Goal: Task Accomplishment & Management: Complete application form

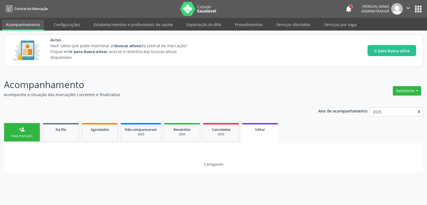
click at [195, 166] on div "Carregando" at bounding box center [213, 157] width 419 height 29
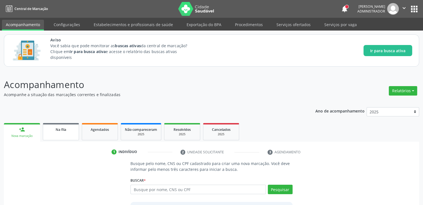
click at [71, 134] on link "Na fila" at bounding box center [61, 131] width 36 height 17
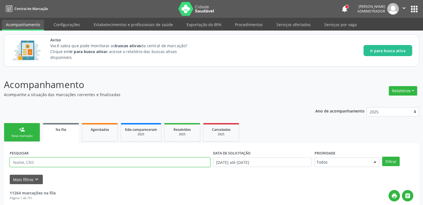
click at [130, 162] on input "text" at bounding box center [110, 162] width 201 height 9
type input "jose renilton"
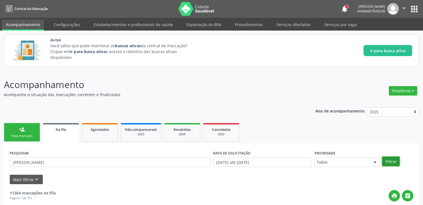
click at [394, 162] on button "Filtrar" at bounding box center [391, 161] width 18 height 9
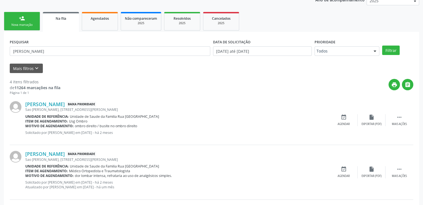
scroll to position [223, 0]
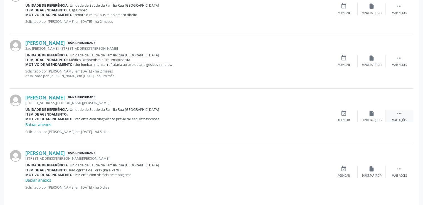
click at [395, 113] on div " Mais ações" at bounding box center [400, 116] width 28 height 12
click at [376, 115] on div "edit Editar" at bounding box center [372, 116] width 28 height 12
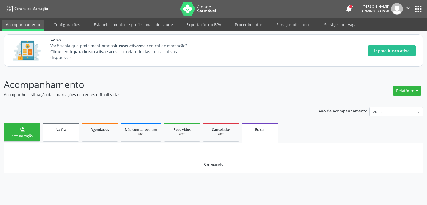
click at [67, 135] on link "Na fila" at bounding box center [61, 132] width 36 height 19
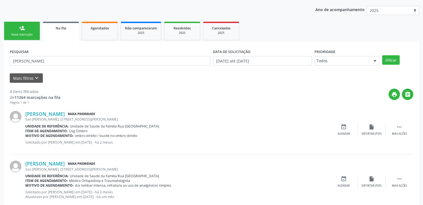
scroll to position [129, 0]
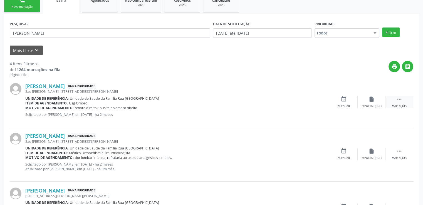
click at [401, 98] on icon "" at bounding box center [399, 99] width 6 height 6
click at [372, 106] on div "Editar" at bounding box center [371, 106] width 9 height 4
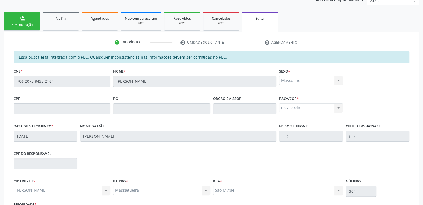
scroll to position [159, 0]
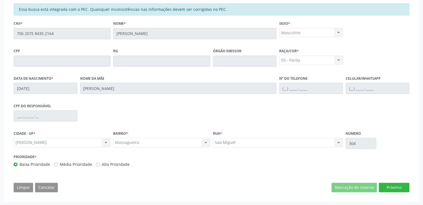
click at [169, 184] on div "Limpar Cancelar Marcação de retorno Próximo" at bounding box center [212, 187] width 396 height 9
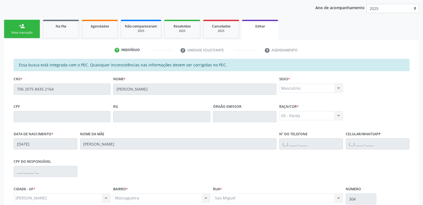
scroll to position [76, 0]
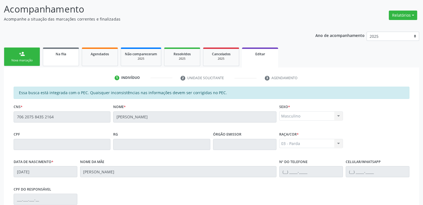
click at [61, 58] on link "Na fila" at bounding box center [61, 57] width 36 height 19
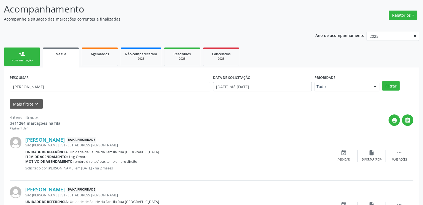
scroll to position [131, 0]
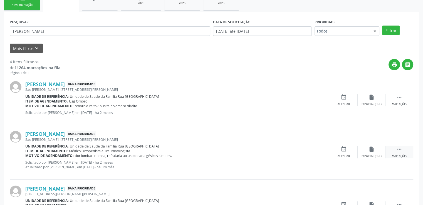
click at [395, 150] on div " Mais ações" at bounding box center [400, 152] width 28 height 12
click at [364, 150] on div "edit Editar" at bounding box center [372, 152] width 28 height 12
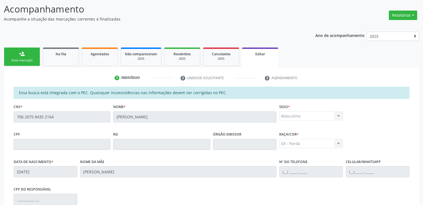
scroll to position [48, 0]
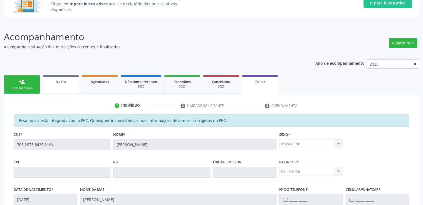
click at [68, 85] on link "Na fila" at bounding box center [61, 84] width 36 height 19
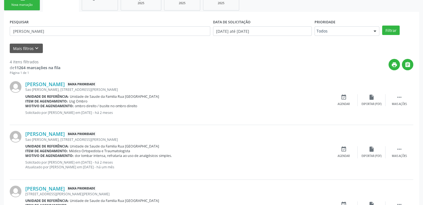
scroll to position [215, 0]
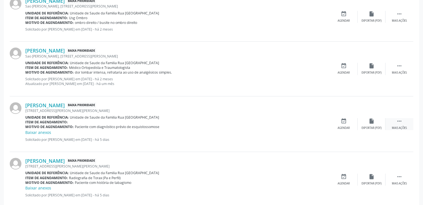
click at [399, 120] on icon "" at bounding box center [399, 121] width 6 height 6
click at [371, 125] on div "edit Editar" at bounding box center [372, 124] width 28 height 12
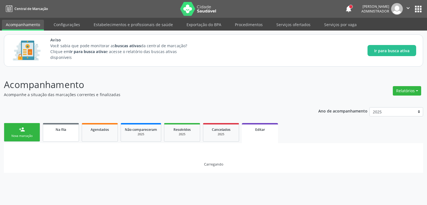
click at [60, 133] on link "Na fila" at bounding box center [61, 132] width 36 height 19
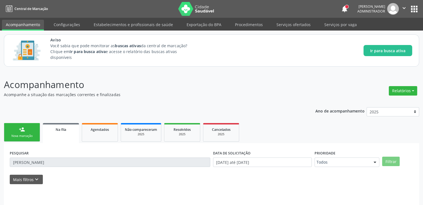
scroll to position [18, 0]
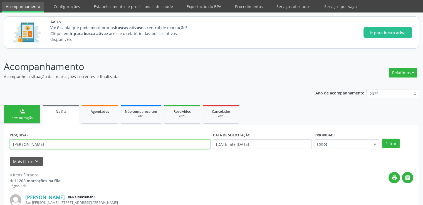
click at [63, 144] on input "jose renilton" at bounding box center [110, 144] width 201 height 9
type input "j"
click at [34, 163] on icon "keyboard_arrow_down" at bounding box center [37, 162] width 6 height 6
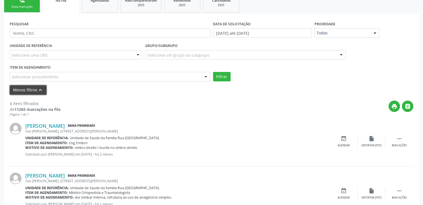
scroll to position [74, 0]
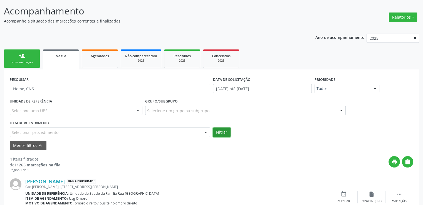
click at [221, 133] on button "Filtrar" at bounding box center [222, 132] width 18 height 9
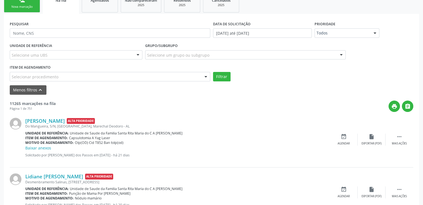
scroll to position [157, 0]
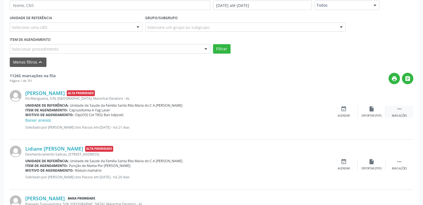
click at [401, 112] on div " Mais ações" at bounding box center [400, 112] width 28 height 12
click at [370, 114] on div "Editar" at bounding box center [371, 116] width 9 height 4
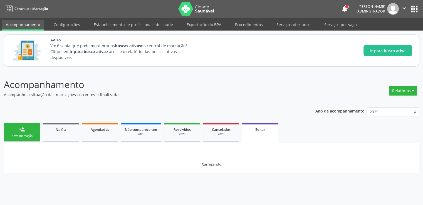
scroll to position [0, 0]
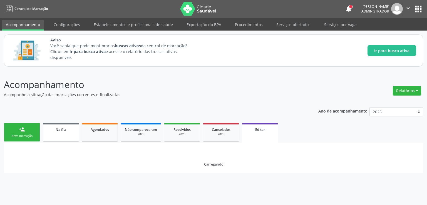
click at [60, 130] on span "Na fila" at bounding box center [61, 129] width 11 height 5
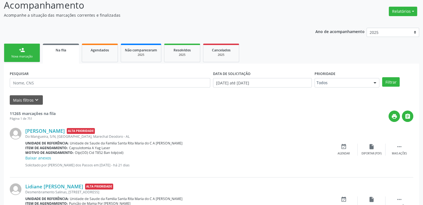
scroll to position [135, 0]
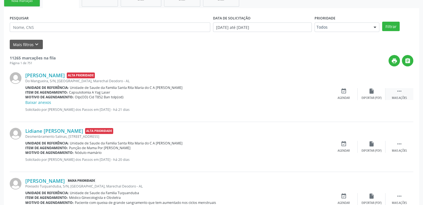
click at [406, 95] on div " Mais ações" at bounding box center [400, 94] width 28 height 12
click at [374, 95] on div "edit Editar" at bounding box center [372, 94] width 28 height 12
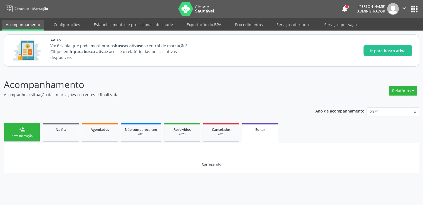
scroll to position [0, 0]
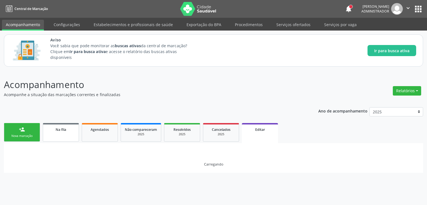
click at [55, 132] on div "Na fila" at bounding box center [61, 130] width 28 height 6
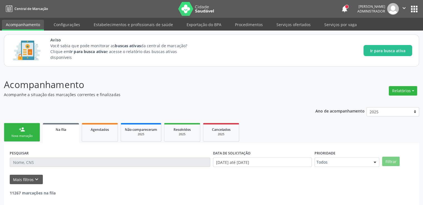
scroll to position [24, 0]
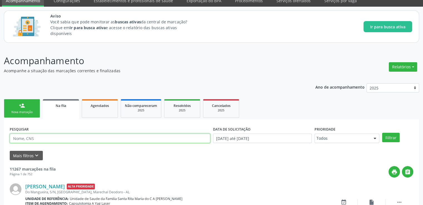
click at [57, 137] on input "text" at bounding box center [110, 138] width 201 height 9
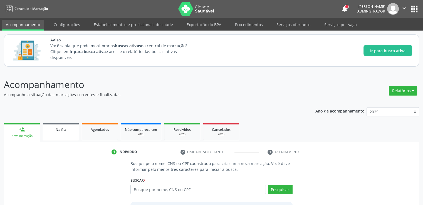
click at [58, 129] on span "Na fila" at bounding box center [61, 129] width 11 height 5
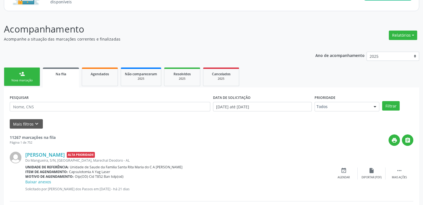
scroll to position [111, 0]
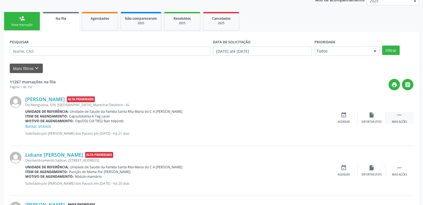
click at [396, 114] on div " Mais ações" at bounding box center [400, 118] width 28 height 12
click at [366, 120] on div "edit Editar" at bounding box center [372, 118] width 28 height 12
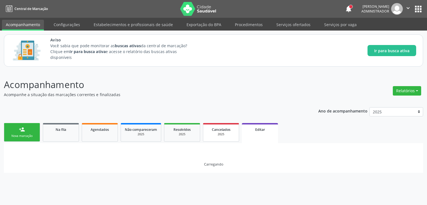
click at [223, 134] on div "2025" at bounding box center [221, 134] width 28 height 4
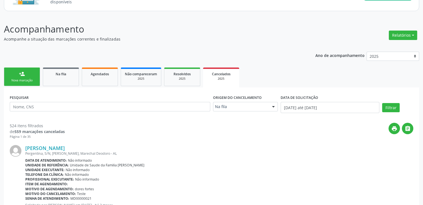
scroll to position [28, 0]
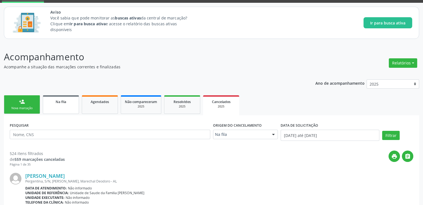
click at [66, 102] on div "Na fila" at bounding box center [61, 102] width 28 height 6
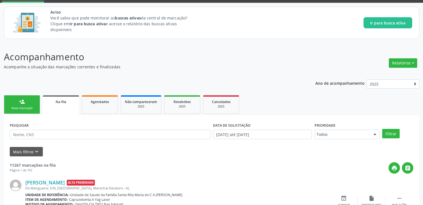
click at [21, 106] on link "person_add Nova marcação" at bounding box center [22, 104] width 36 height 19
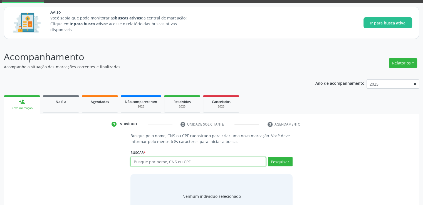
click at [174, 164] on input "text" at bounding box center [197, 161] width 135 height 9
type input "a"
type input "marilia ariadne"
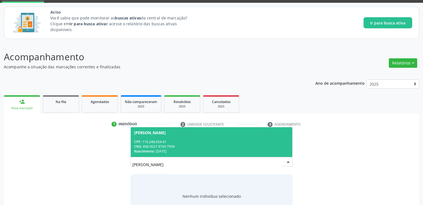
click at [184, 146] on div "CNS: 898 0027 8769 7994" at bounding box center [211, 146] width 155 height 5
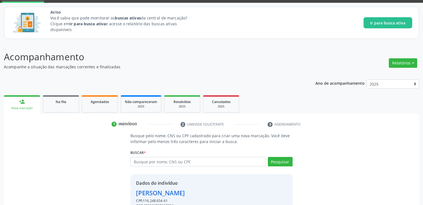
scroll to position [58, 0]
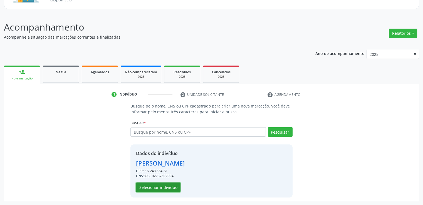
click at [162, 186] on button "Selecionar indivíduo" at bounding box center [158, 187] width 45 height 9
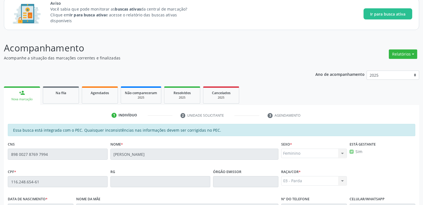
scroll to position [29, 0]
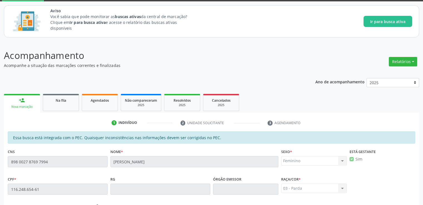
click at [361, 111] on ul "person_add Nova marcação Na fila Agendados Não compareceram 2025 Resolvidos 202…" at bounding box center [211, 103] width 415 height 20
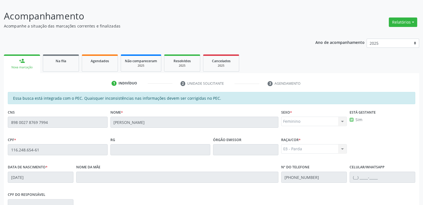
scroll to position [41, 0]
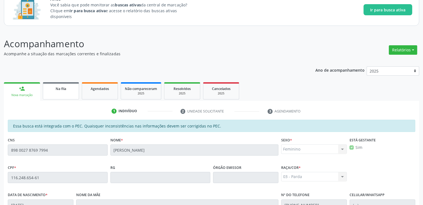
click at [61, 87] on span "Na fila" at bounding box center [61, 89] width 11 height 5
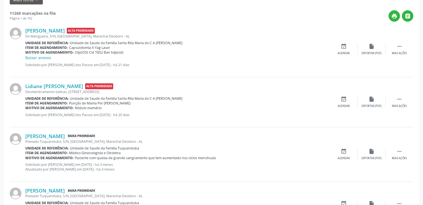
scroll to position [124, 0]
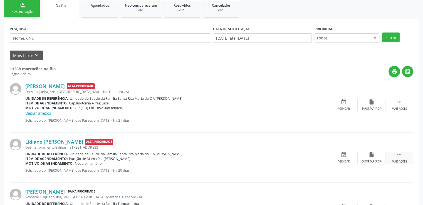
click at [402, 157] on icon "" at bounding box center [399, 155] width 6 height 6
click at [369, 158] on div "edit Editar" at bounding box center [372, 158] width 28 height 12
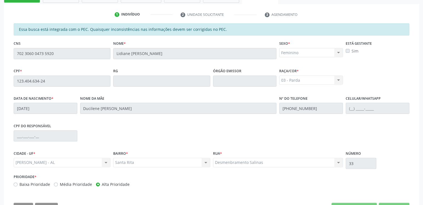
scroll to position [159, 0]
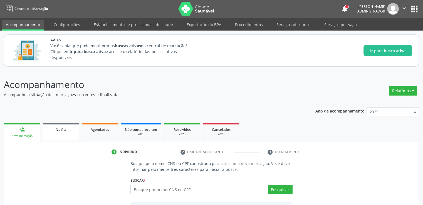
click at [61, 130] on span "Na fila" at bounding box center [61, 129] width 11 height 5
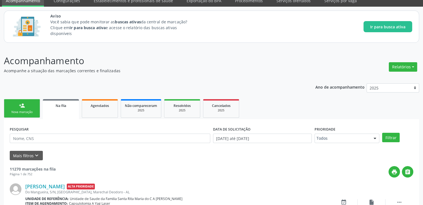
scroll to position [107, 0]
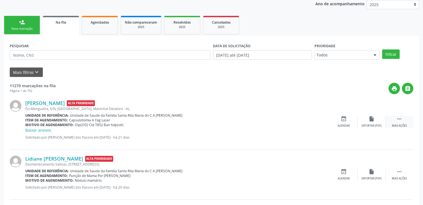
click at [401, 120] on icon "" at bounding box center [399, 119] width 6 height 6
click at [373, 122] on div "edit Editar" at bounding box center [372, 122] width 28 height 12
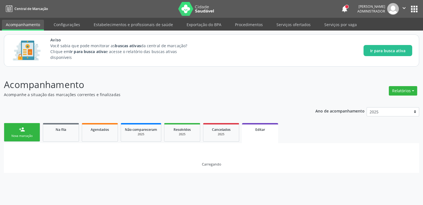
scroll to position [0, 0]
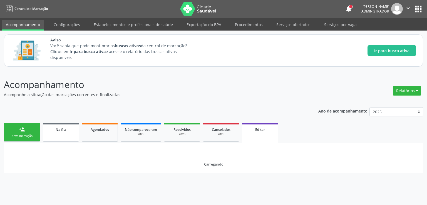
click at [61, 128] on span "Na fila" at bounding box center [61, 129] width 11 height 5
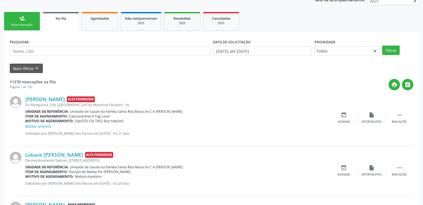
scroll to position [139, 0]
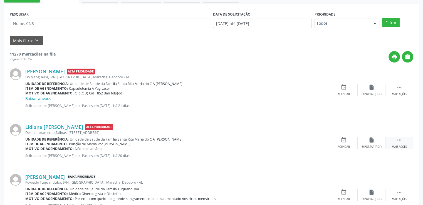
click at [401, 145] on div "Mais ações" at bounding box center [399, 147] width 15 height 4
click at [373, 142] on icon "edit" at bounding box center [372, 140] width 6 height 6
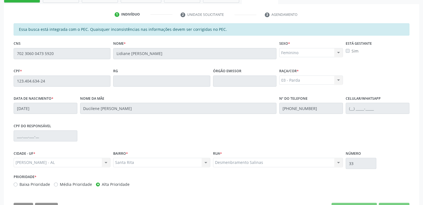
scroll to position [159, 0]
